Goal: Obtain resource: Download file/media

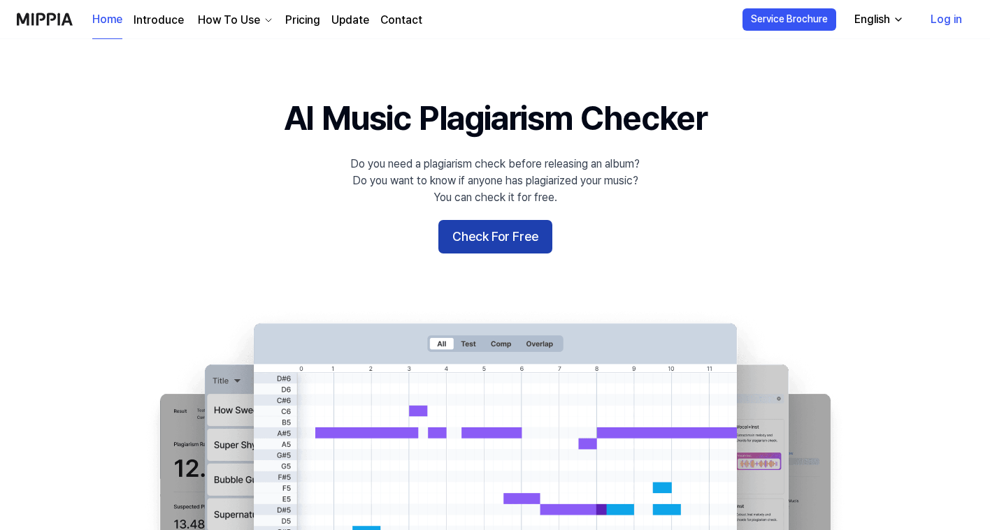
click at [506, 237] on button "Check For Free" at bounding box center [495, 237] width 114 height 34
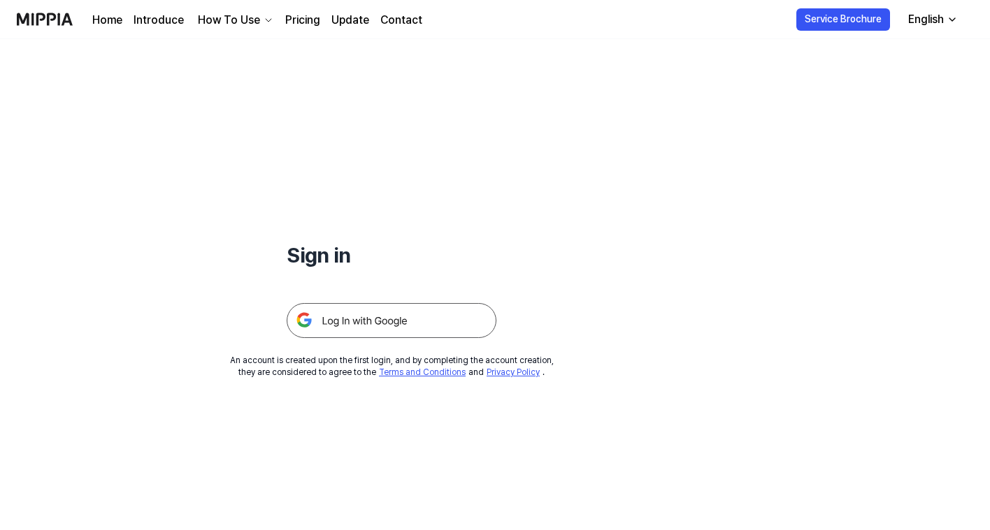
click at [112, 21] on link "Home" at bounding box center [107, 20] width 30 height 17
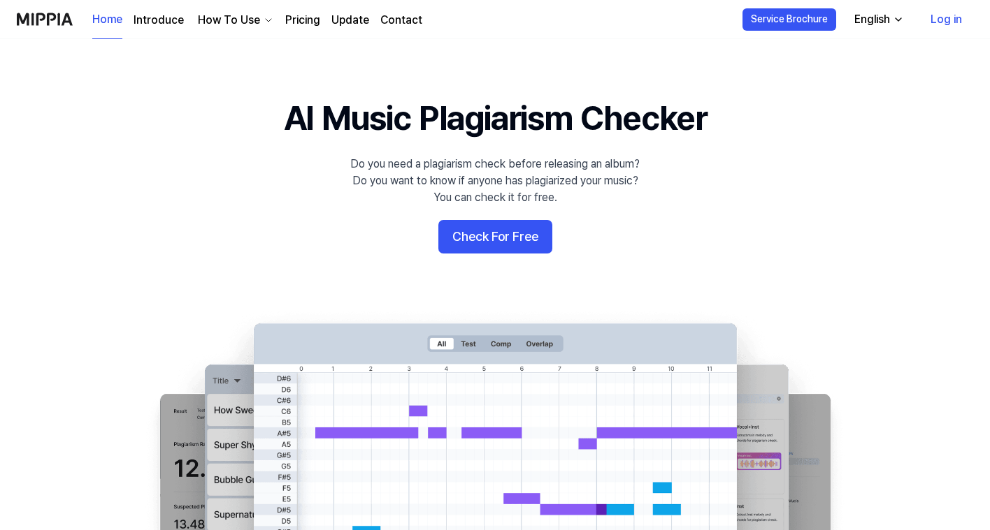
click at [162, 17] on link "Introduce" at bounding box center [158, 20] width 50 height 17
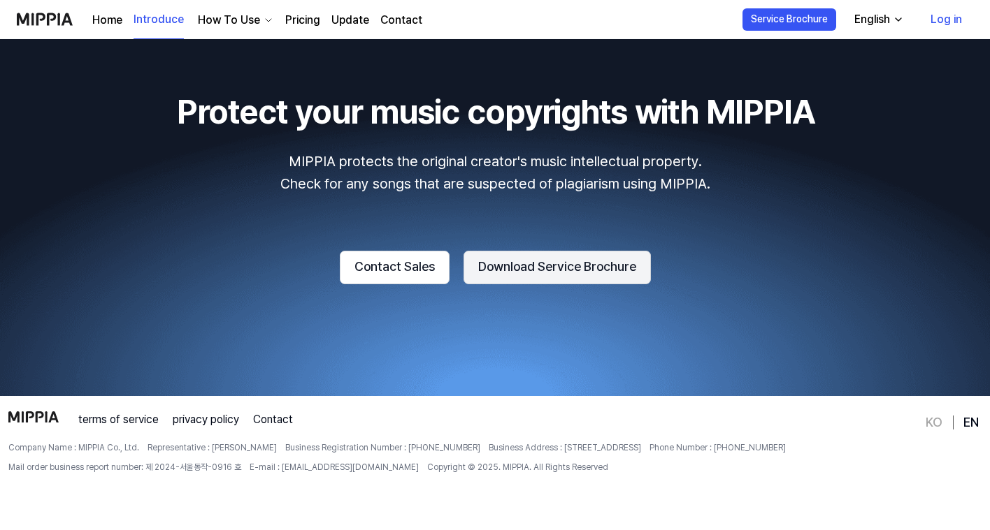
scroll to position [2213, 0]
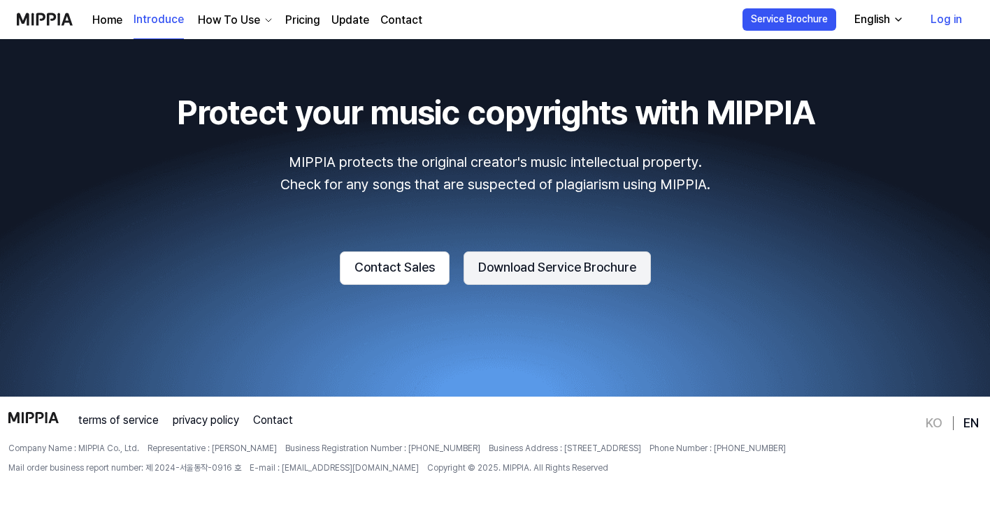
click at [561, 266] on button "Download Service Brochure" at bounding box center [556, 269] width 187 height 34
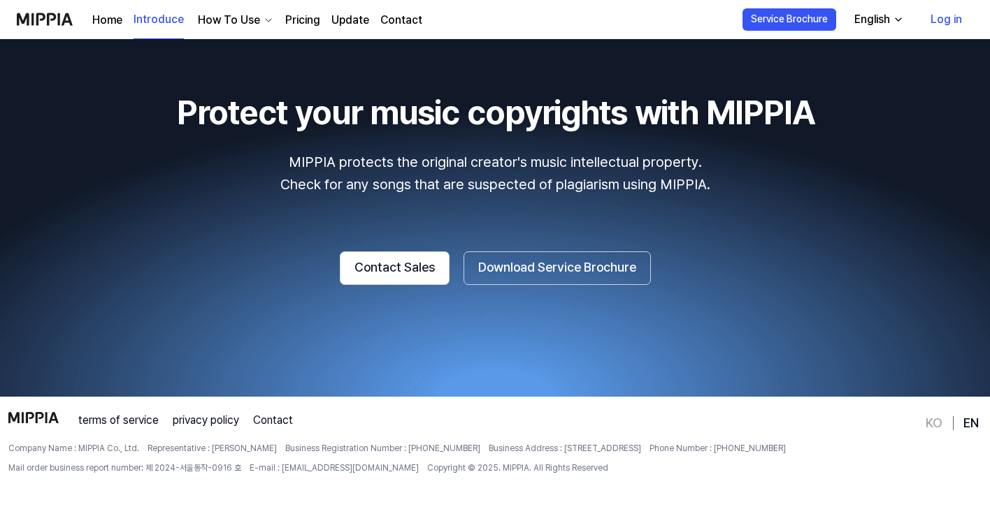
scroll to position [2114, 0]
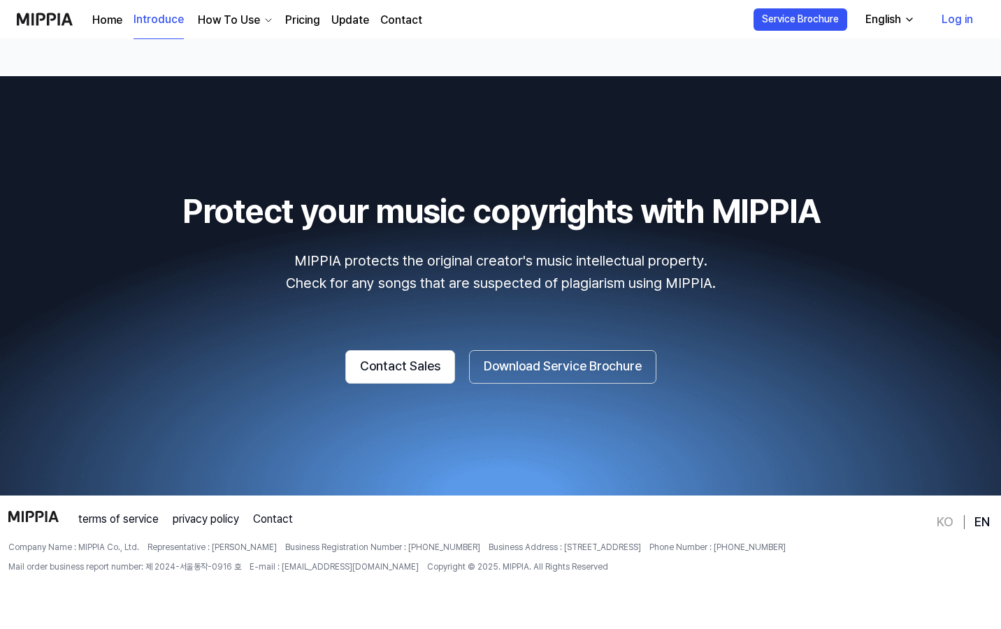
click at [84, 0] on div "Home Introduce How To Use Pricing Update Contact Introduce" at bounding box center [219, 19] width 405 height 38
